Goal: Task Accomplishment & Management: Manage account settings

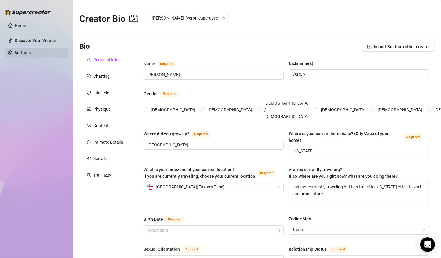
radio input "true"
type input "[DATE]"
click at [23, 23] on link "Home" at bounding box center [21, 25] width 12 height 5
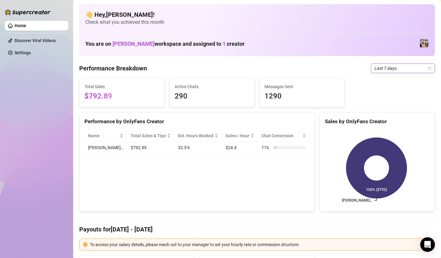
click at [390, 71] on span "Last 7 days" at bounding box center [403, 68] width 57 height 9
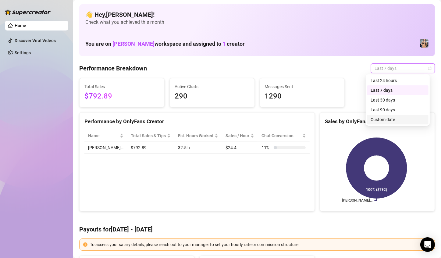
click at [383, 123] on div "Custom date" at bounding box center [398, 120] width 62 height 10
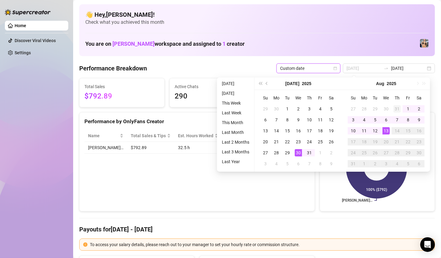
type input "[DATE]"
click at [401, 108] on td "31" at bounding box center [397, 108] width 11 height 11
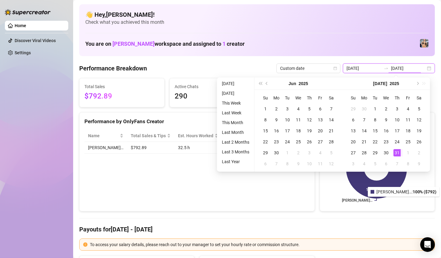
type input "[DATE]"
click at [297, 197] on div "Performance by OnlyFans Creator Name Total Sales & Tips Est. Hours Worked Sales…" at bounding box center [197, 161] width 236 height 99
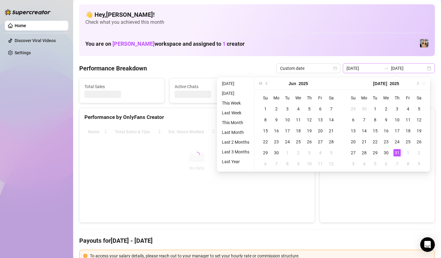
type input "[DATE]"
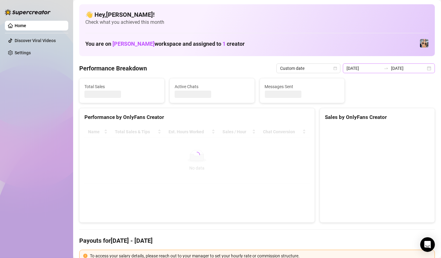
click at [423, 67] on div "[DATE] [DATE]" at bounding box center [389, 68] width 92 height 10
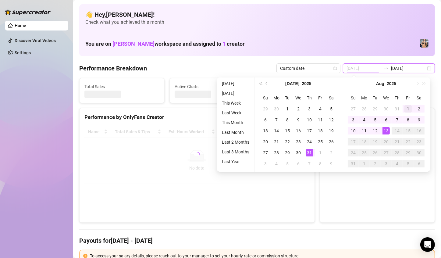
type input "[DATE]"
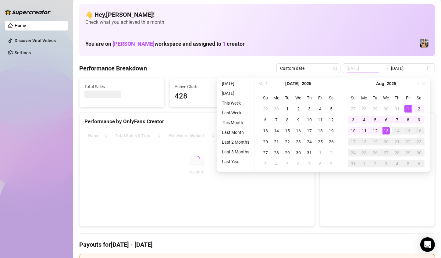
click at [407, 109] on div "1" at bounding box center [408, 108] width 7 height 7
type input "[DATE]"
click at [386, 133] on div "13" at bounding box center [386, 130] width 7 height 7
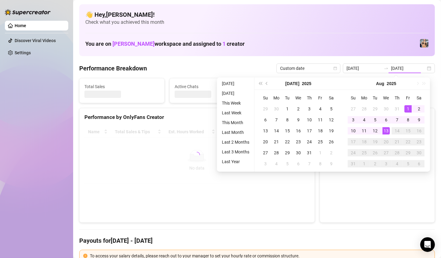
type input "[DATE]"
